Goal: Check status: Check status

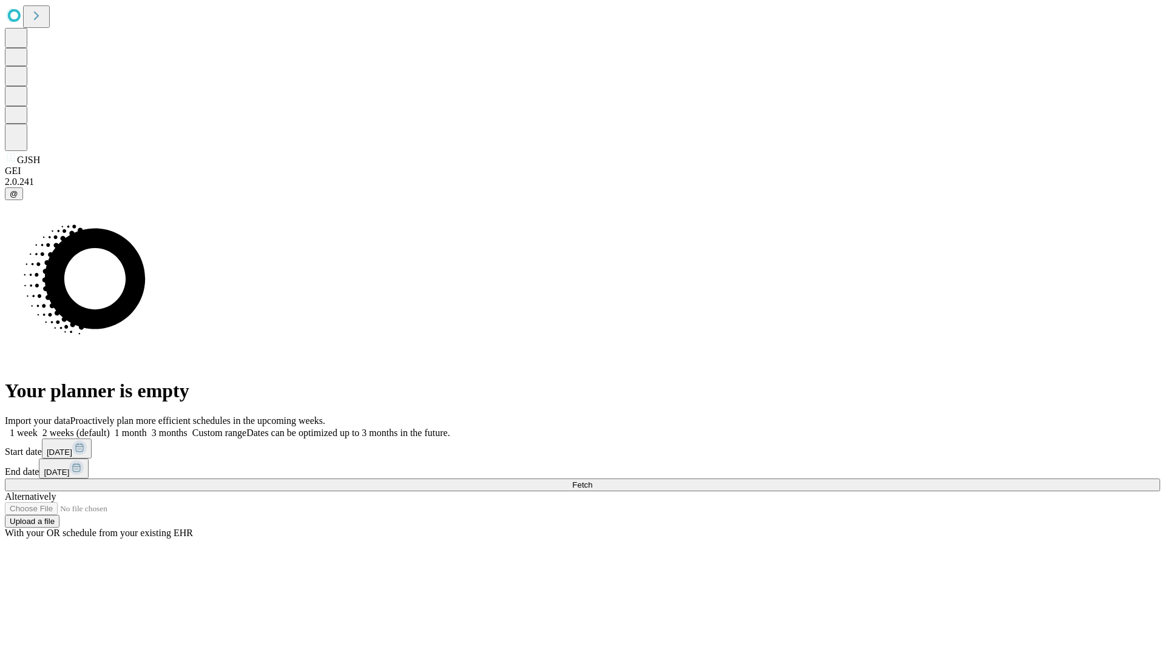
click at [592, 480] on span "Fetch" at bounding box center [582, 484] width 20 height 9
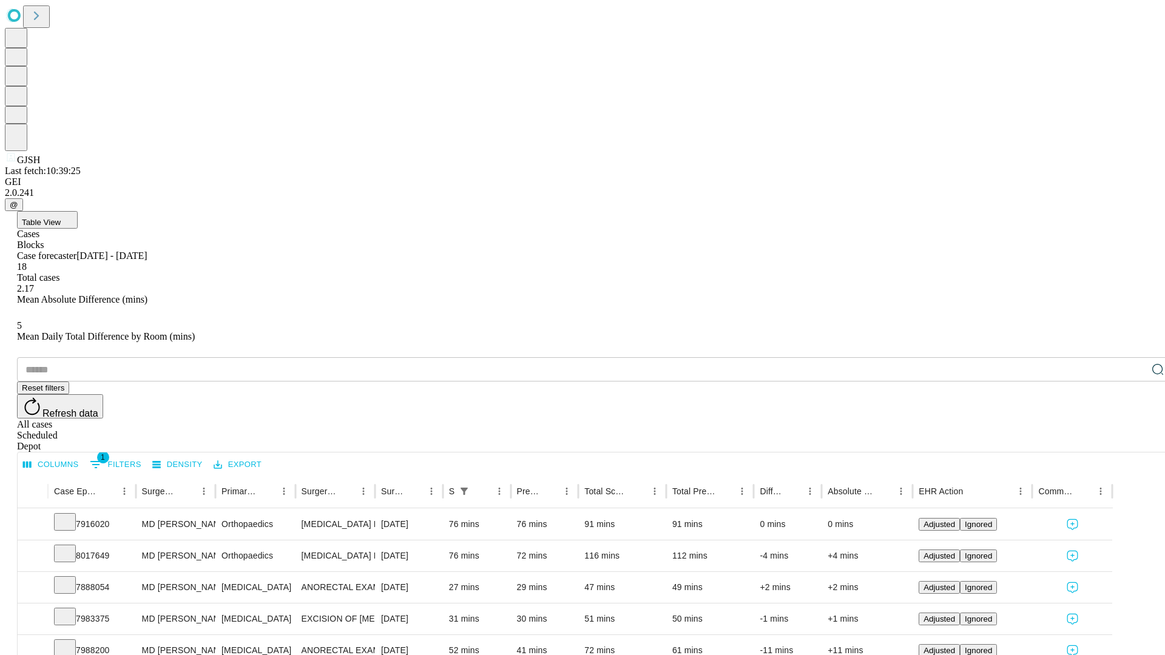
click at [1086, 430] on div "Scheduled" at bounding box center [594, 435] width 1155 height 11
